Goal: Information Seeking & Learning: Learn about a topic

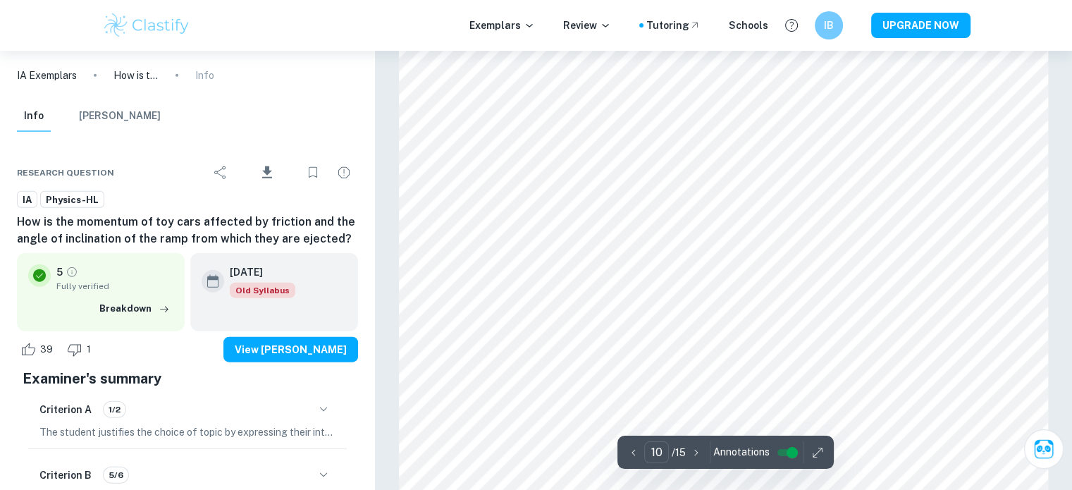
scroll to position [8785, 0]
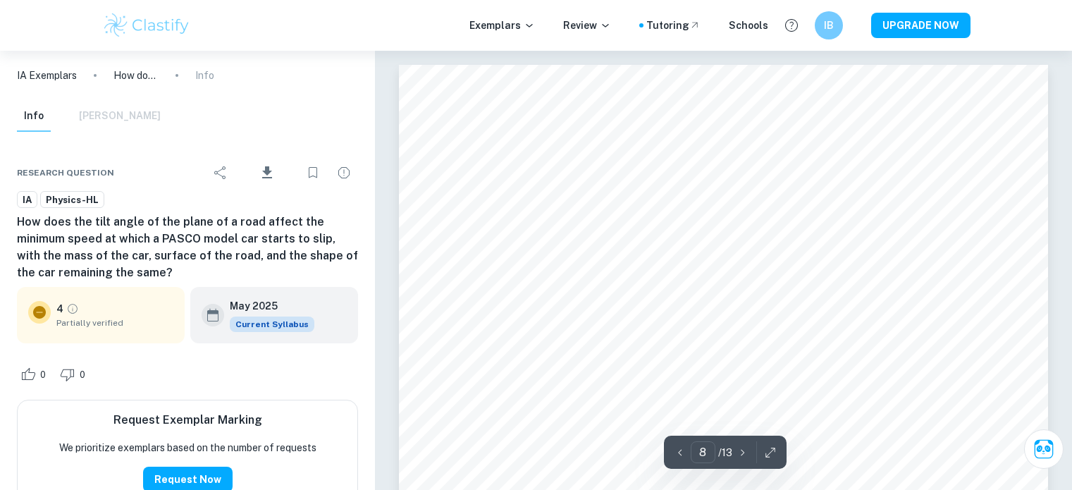
scroll to position [6604, 0]
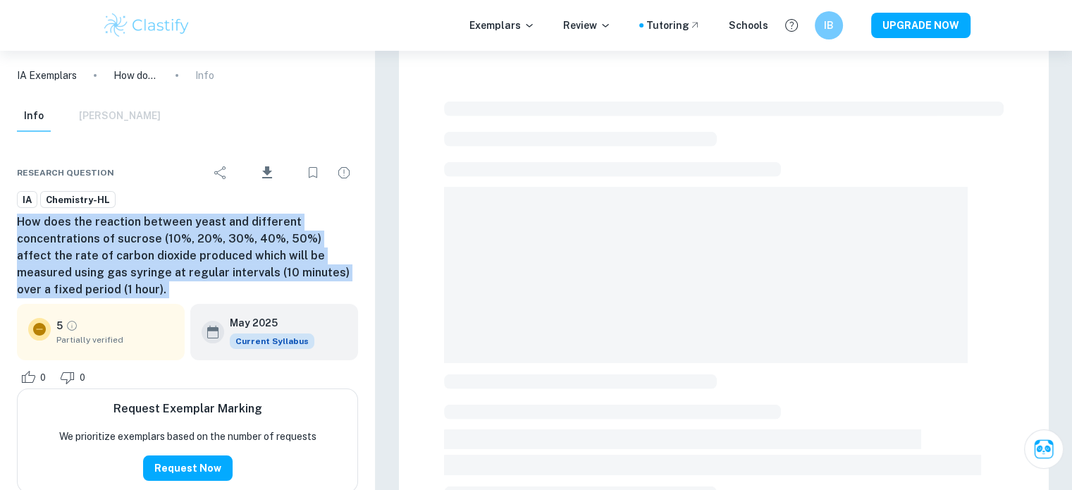
click at [171, 252] on h6 "How does the reaction between yeast and different concentrations of sucrose (10…" at bounding box center [187, 256] width 341 height 85
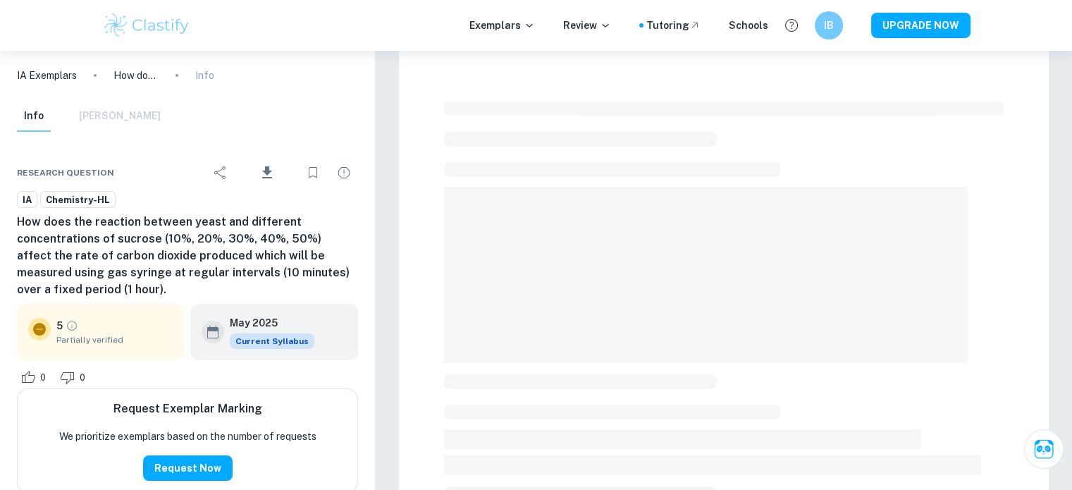
click at [168, 270] on h6 "How does the reaction between yeast and different concentrations of sucrose (10…" at bounding box center [187, 256] width 341 height 85
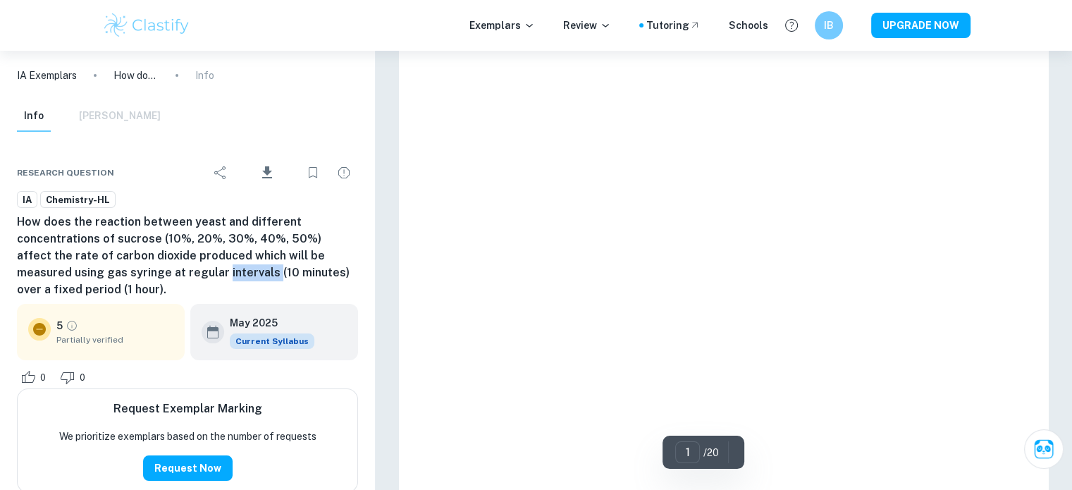
click at [168, 270] on h6 "How does the reaction between yeast and different concentrations of sucrose (10…" at bounding box center [187, 256] width 341 height 85
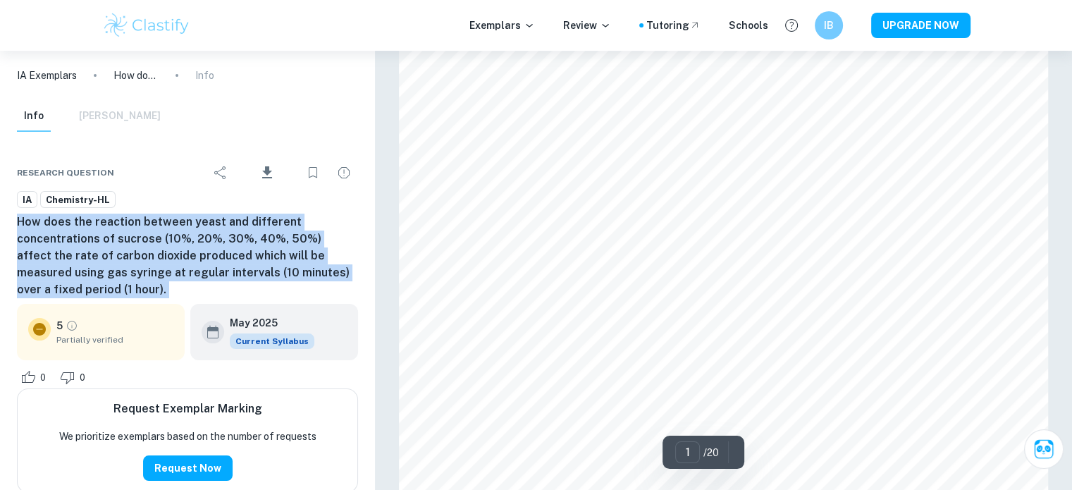
scroll to position [493, 0]
